Goal: Check status: Check status

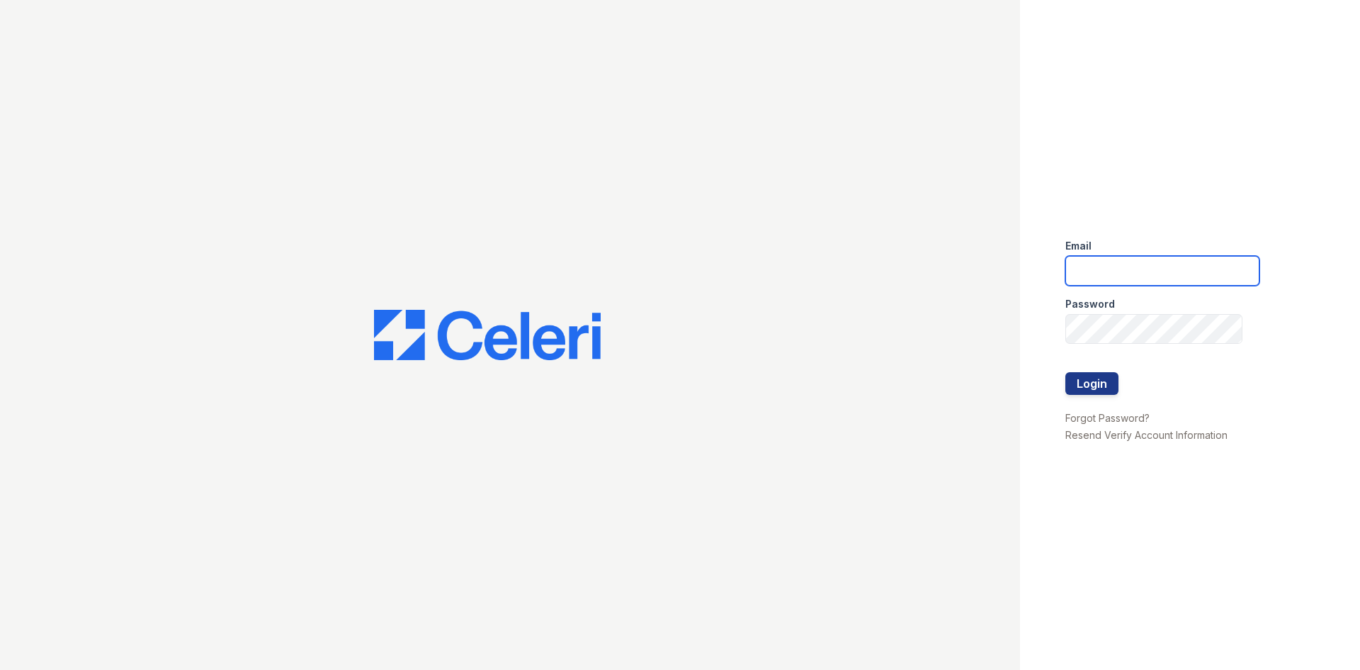
click at [1124, 273] on input "email" at bounding box center [1163, 271] width 194 height 30
type input "[EMAIL_ADDRESS][DOMAIN_NAME]"
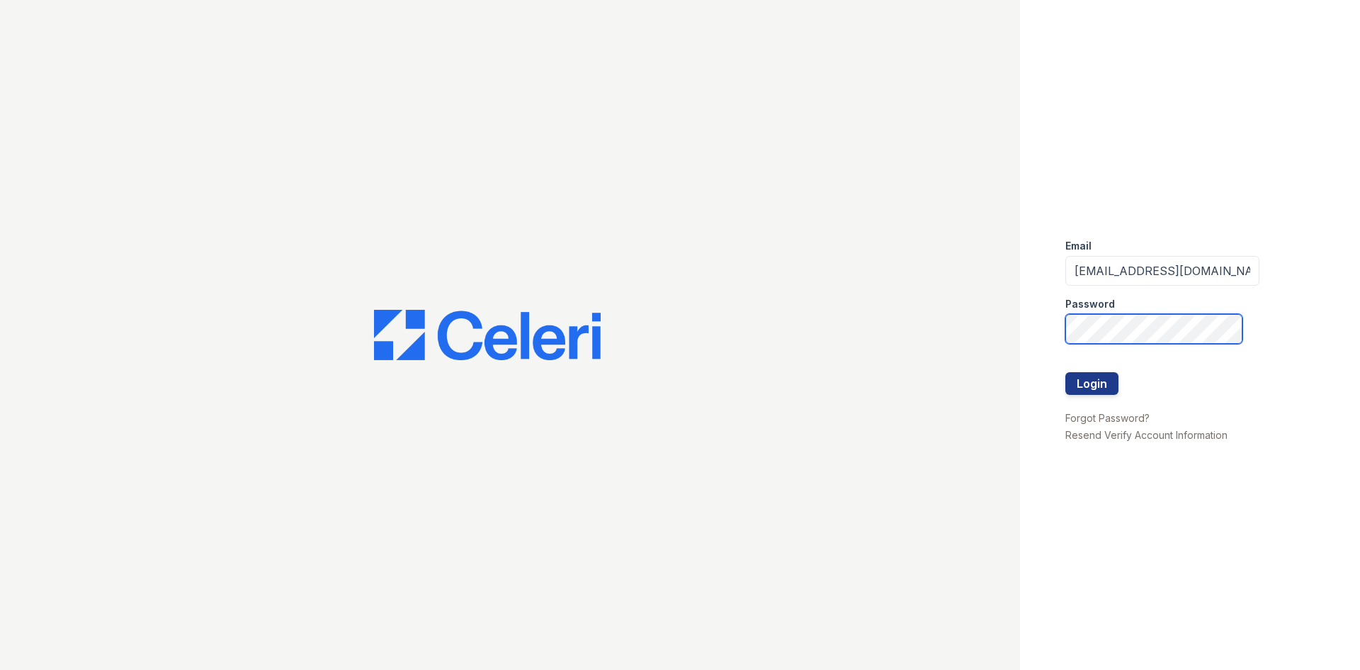
click at [1066, 372] on button "Login" at bounding box center [1092, 383] width 53 height 23
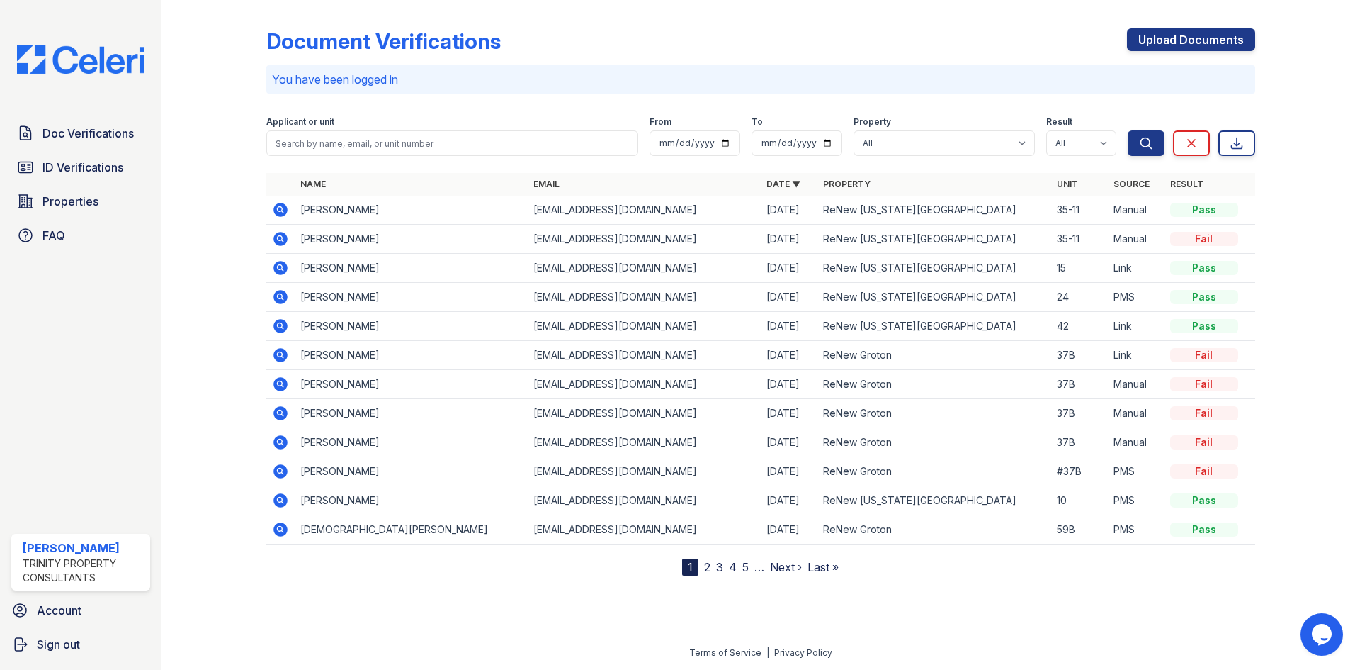
click at [508, 215] on td "Joseph Cavallaro" at bounding box center [411, 210] width 233 height 29
click at [281, 208] on icon at bounding box center [280, 209] width 4 height 4
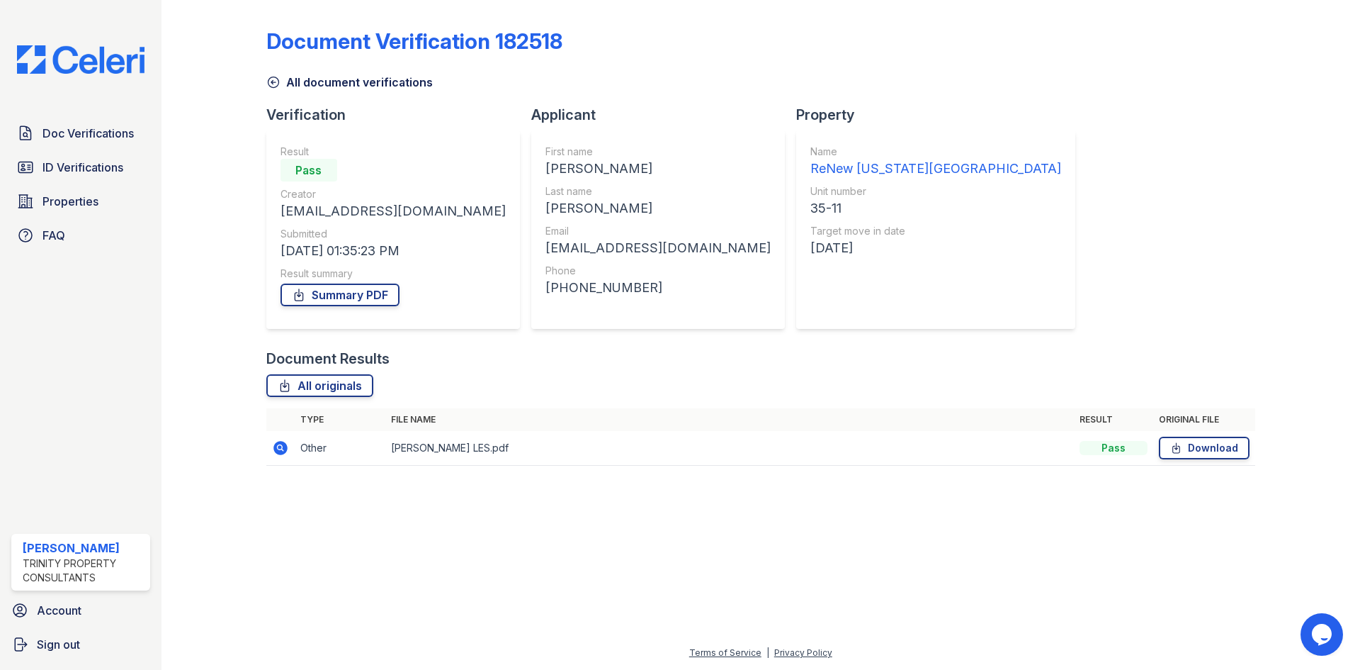
click at [955, 538] on div at bounding box center [760, 573] width 1153 height 142
click at [99, 167] on span "ID Verifications" at bounding box center [83, 167] width 81 height 17
